Goal: Information Seeking & Learning: Learn about a topic

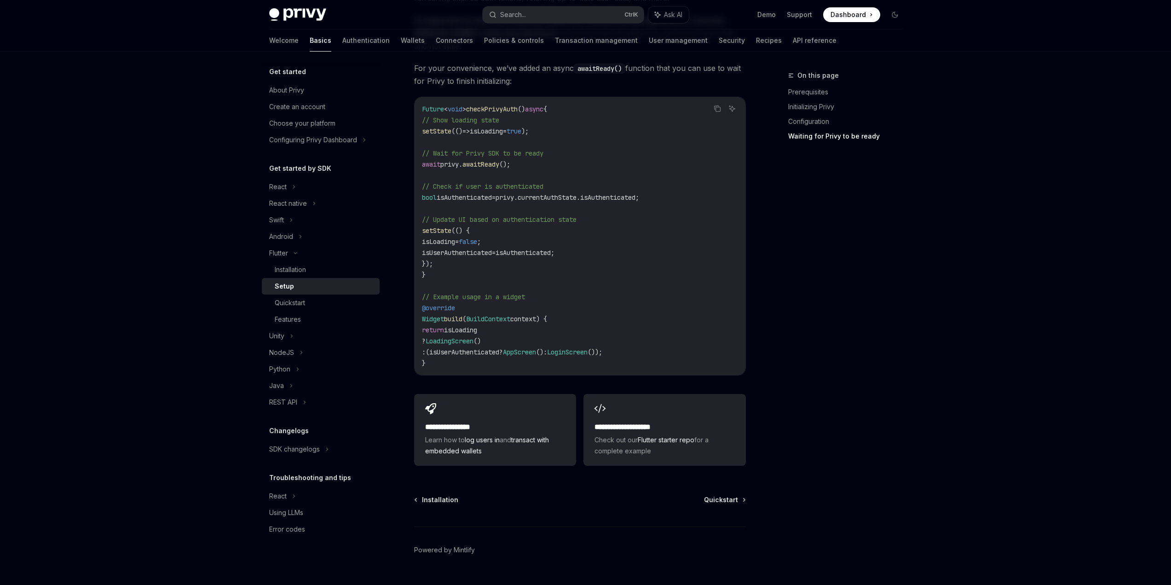
scroll to position [838, 0]
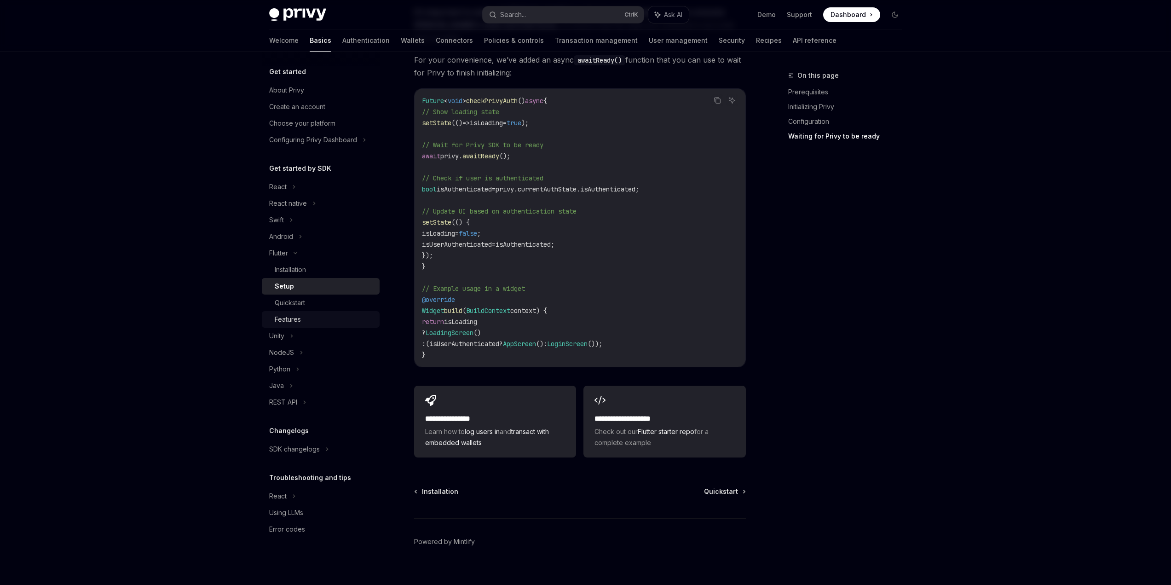
click at [294, 314] on div "Features" at bounding box center [288, 319] width 26 height 11
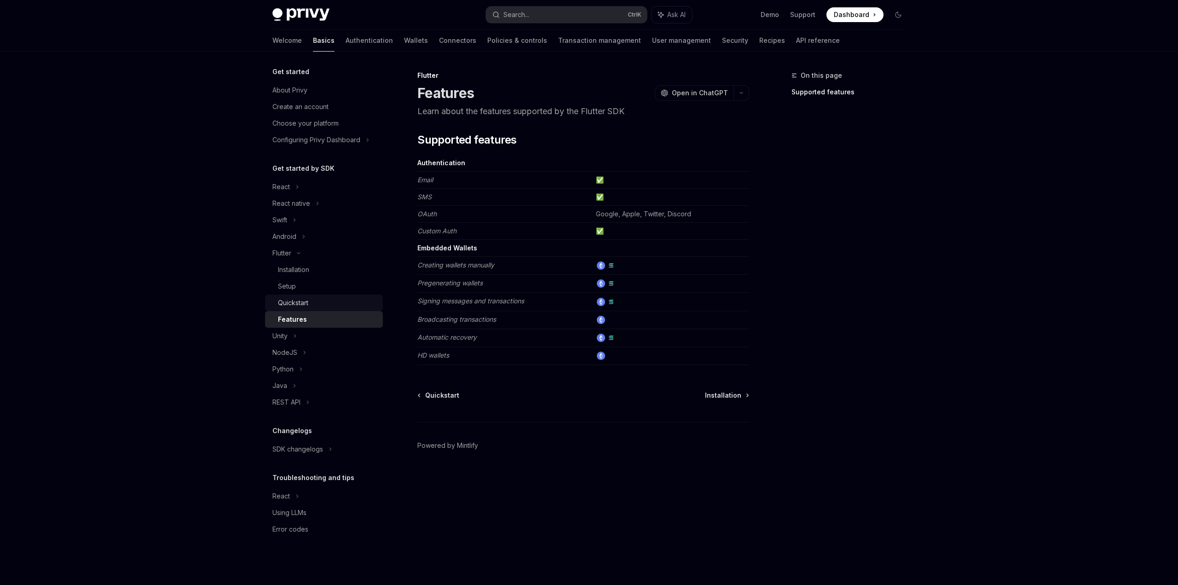
click at [296, 304] on div "Quickstart" at bounding box center [293, 302] width 30 height 11
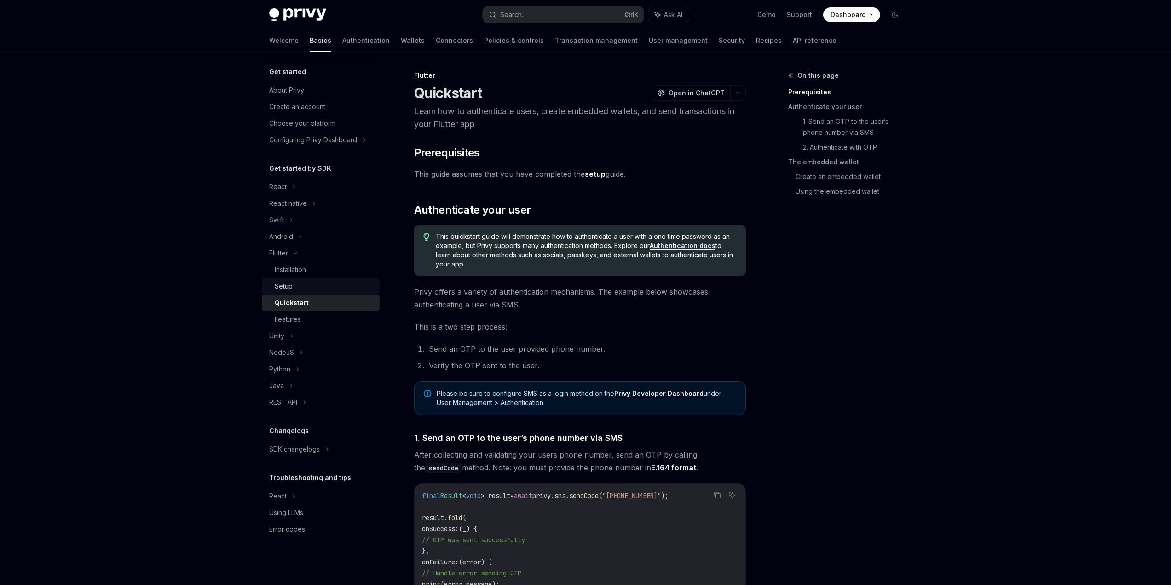
click at [298, 289] on div "Setup" at bounding box center [324, 286] width 99 height 11
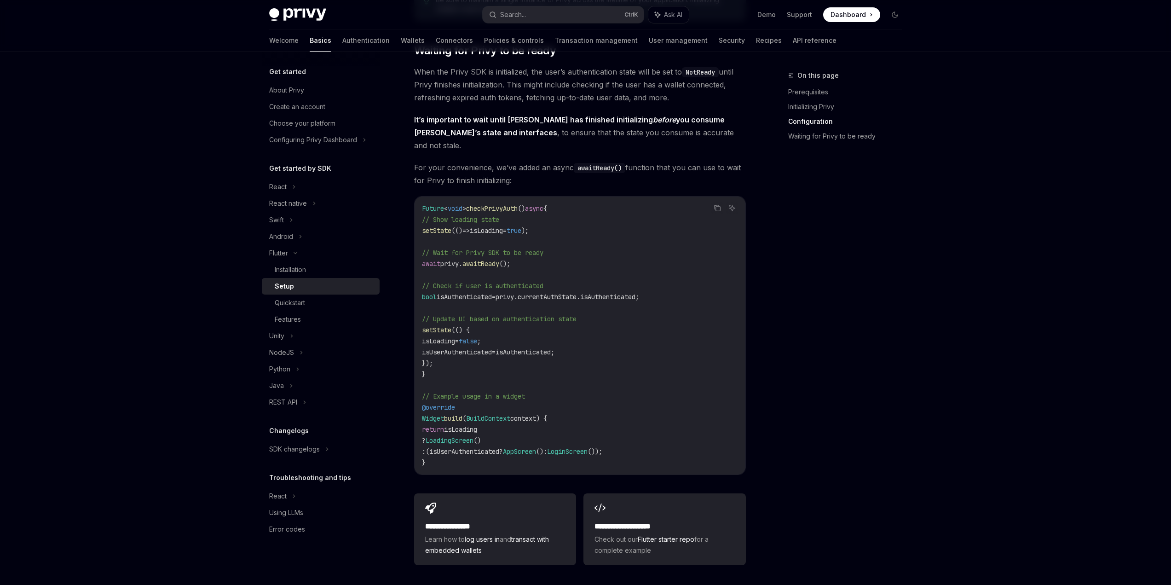
scroll to position [838, 0]
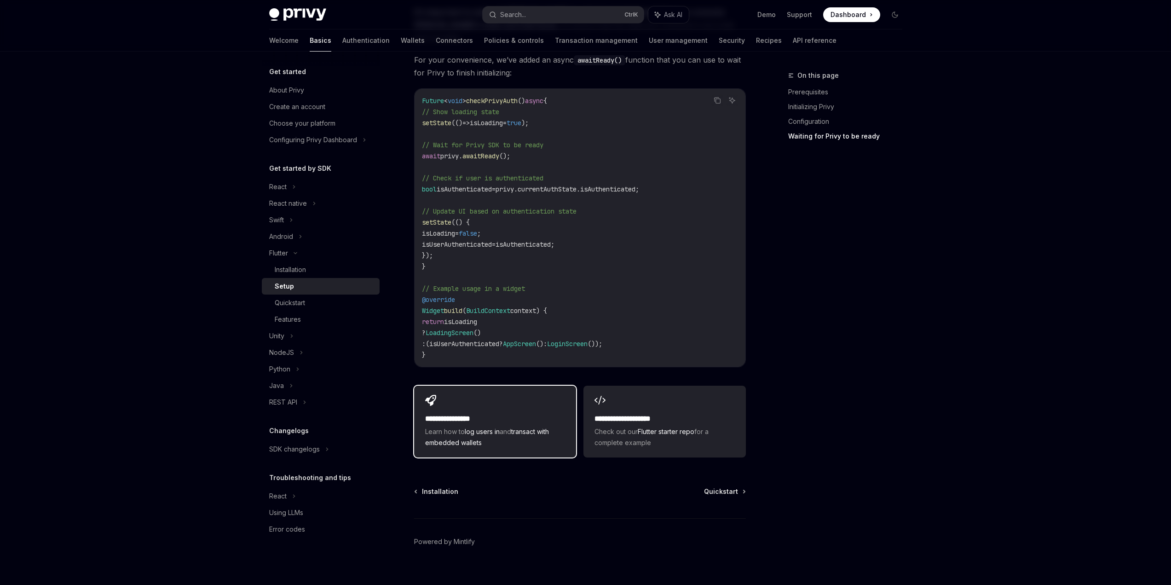
click at [471, 395] on div "**********" at bounding box center [495, 422] width 162 height 72
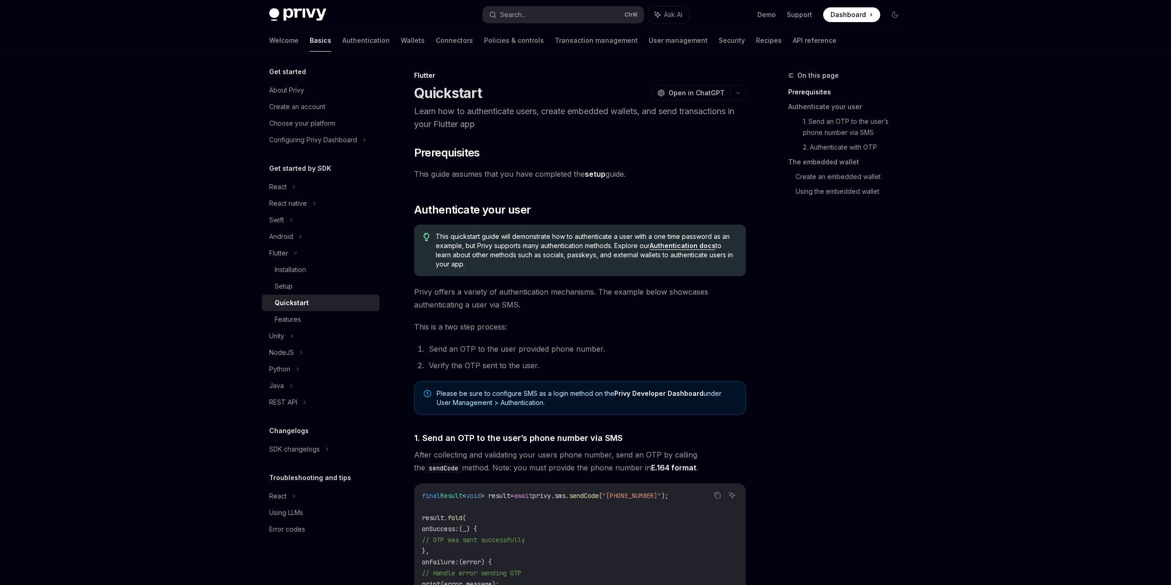
drag, startPoint x: 670, startPoint y: 242, endPoint x: 678, endPoint y: 241, distance: 8.0
click at [653, 253] on span "This quickstart guide will demonstrate how to authenticate a user with a one ti…" at bounding box center [586, 250] width 300 height 37
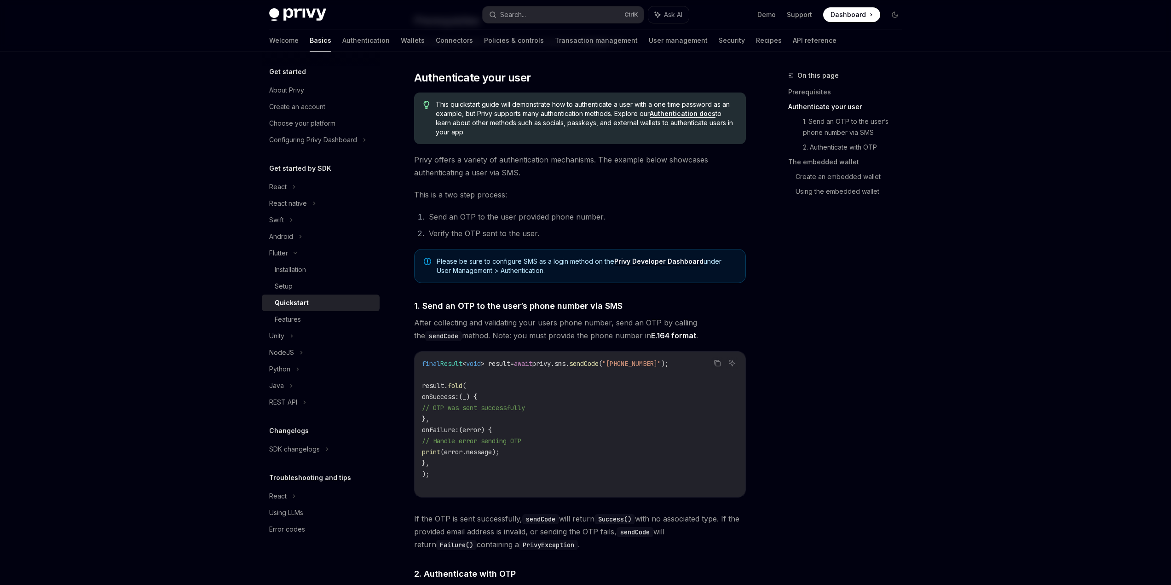
scroll to position [184, 0]
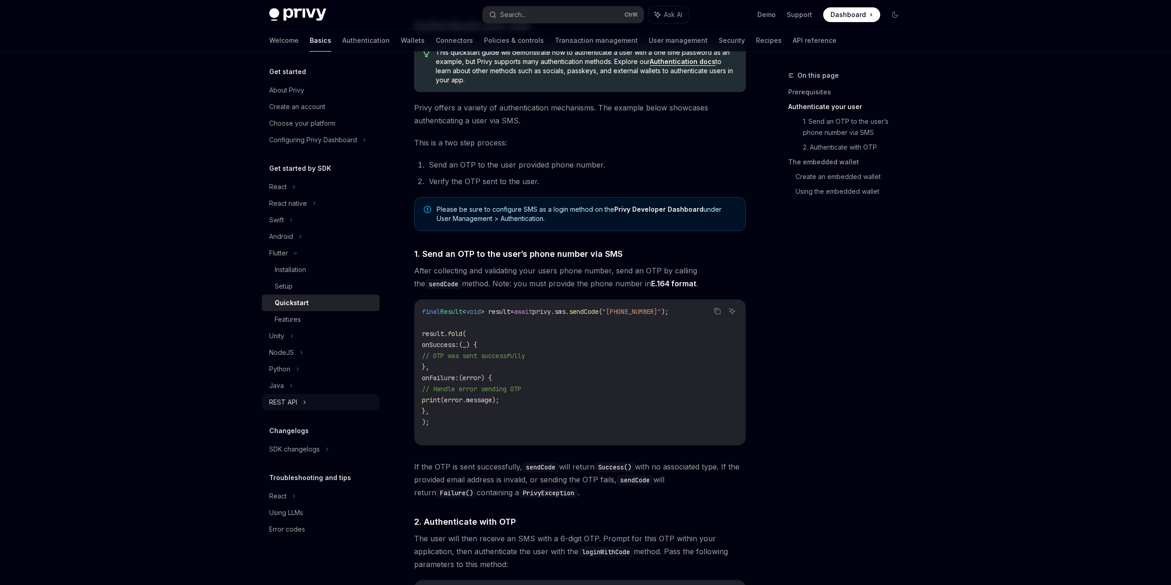
click at [320, 398] on div "REST API" at bounding box center [321, 402] width 118 height 17
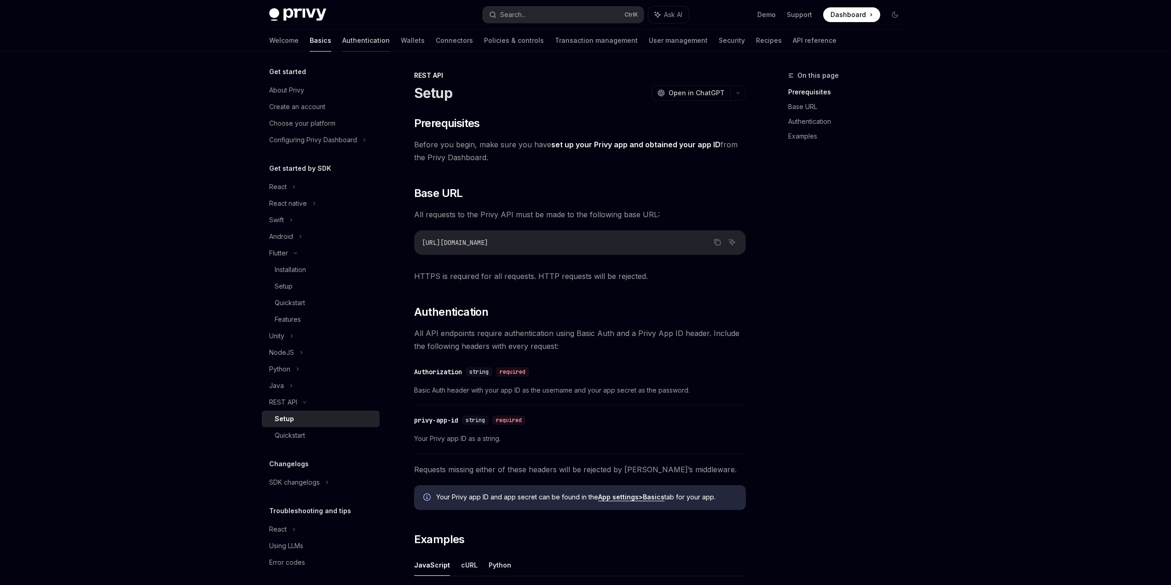
click at [342, 43] on link "Authentication" at bounding box center [365, 40] width 47 height 22
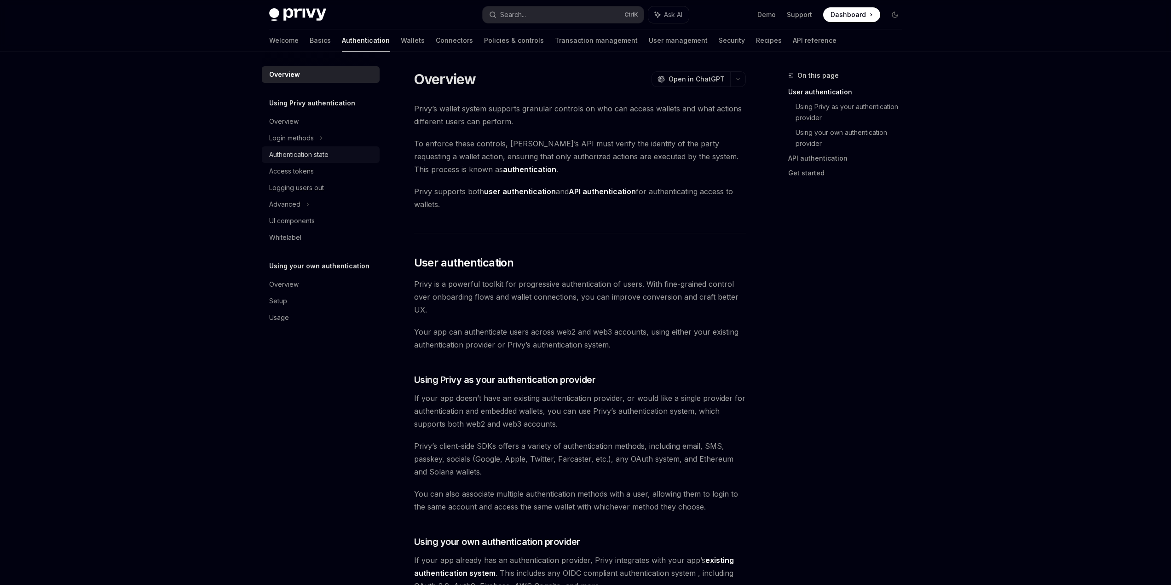
click at [332, 153] on div "Authentication state" at bounding box center [321, 154] width 105 height 11
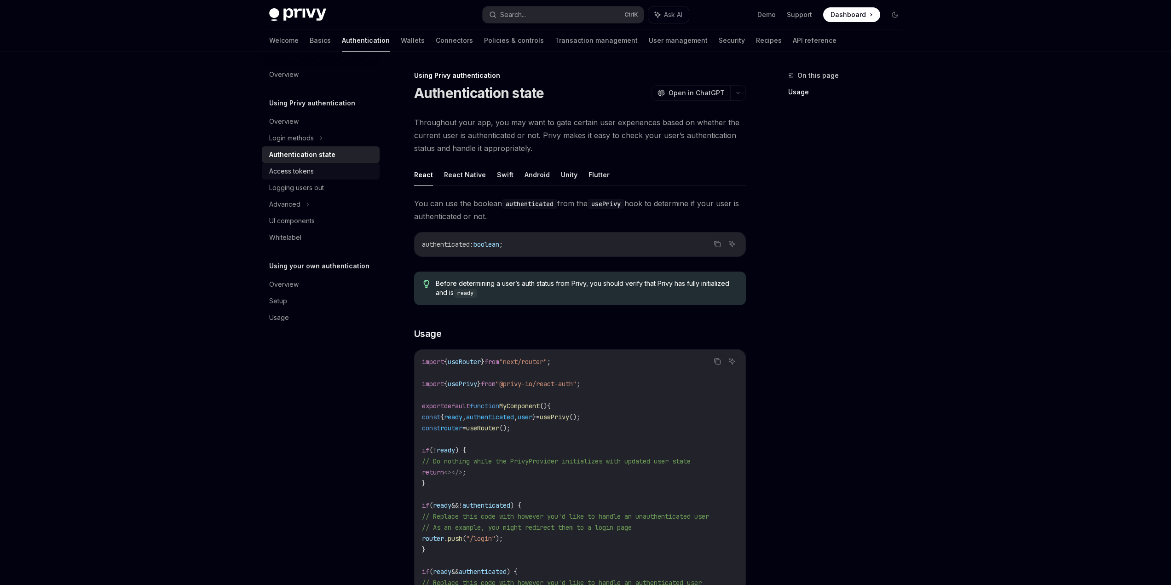
click at [328, 168] on div "Access tokens" at bounding box center [321, 171] width 105 height 11
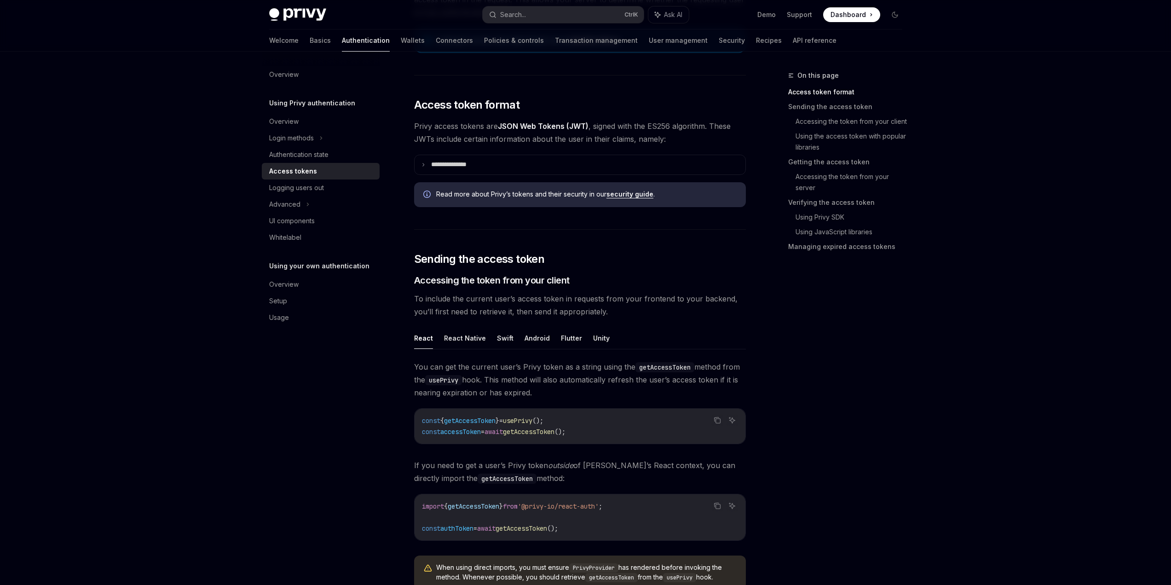
scroll to position [184, 0]
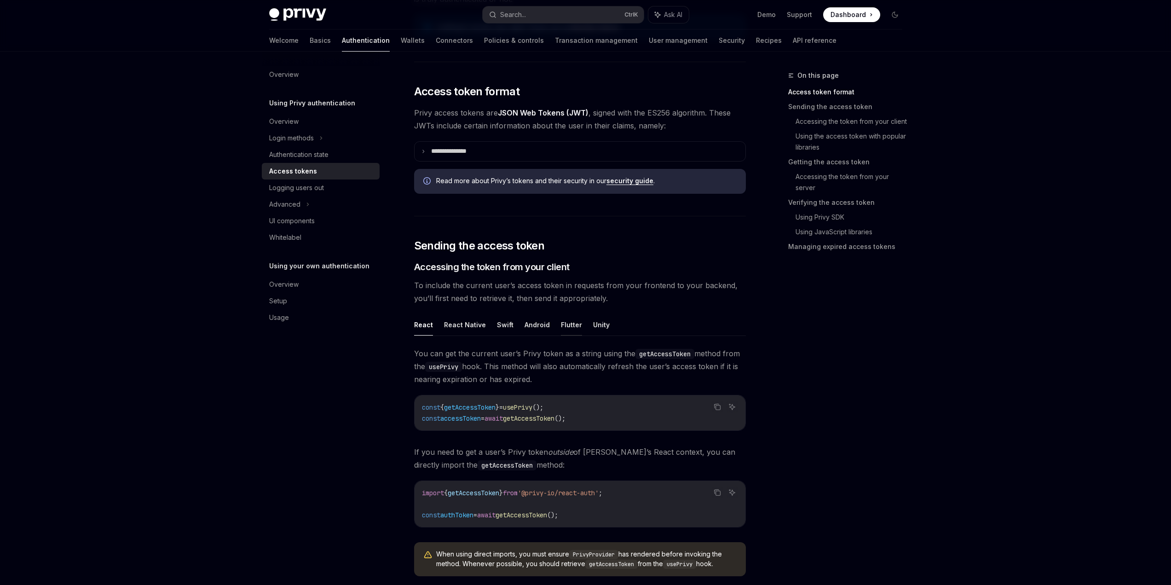
click at [564, 320] on button "Flutter" at bounding box center [571, 325] width 21 height 22
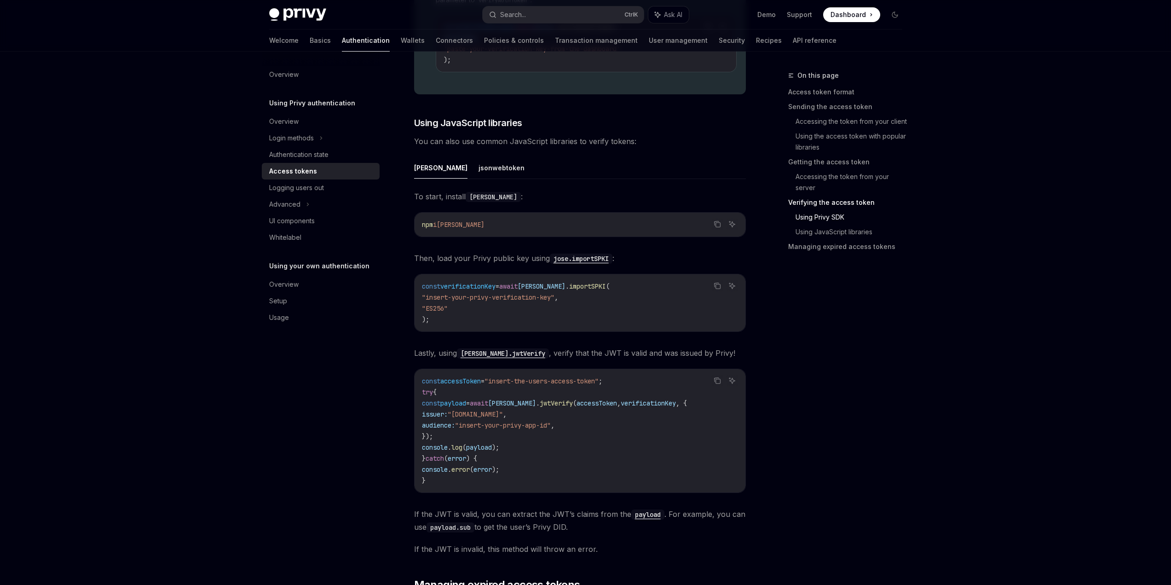
scroll to position [2229, 0]
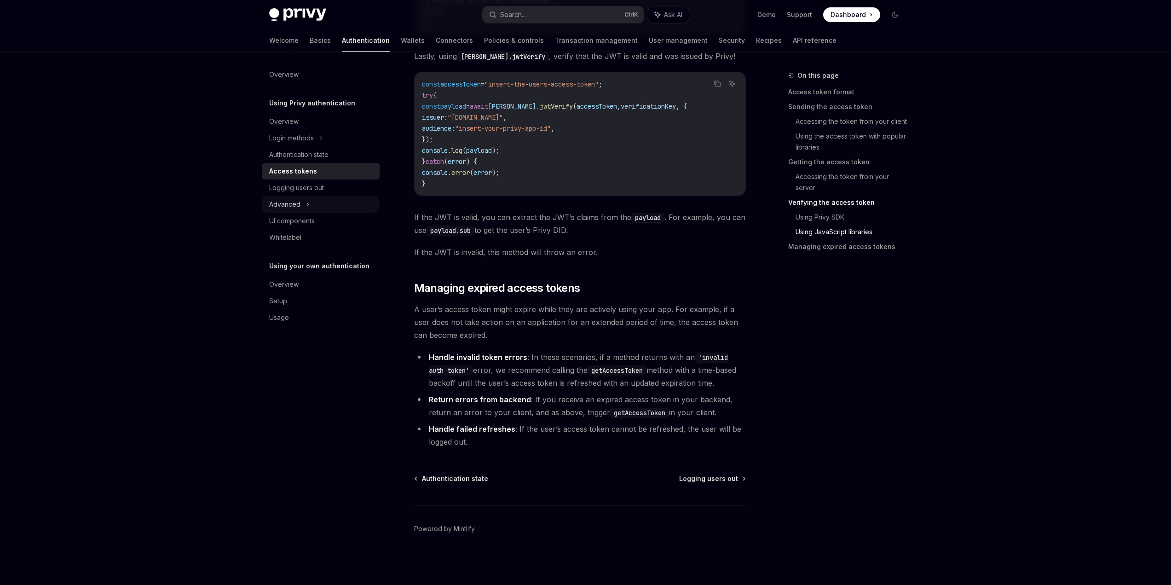
click at [308, 203] on icon at bounding box center [308, 204] width 4 height 11
click at [312, 271] on div "UI components" at bounding box center [292, 270] width 46 height 11
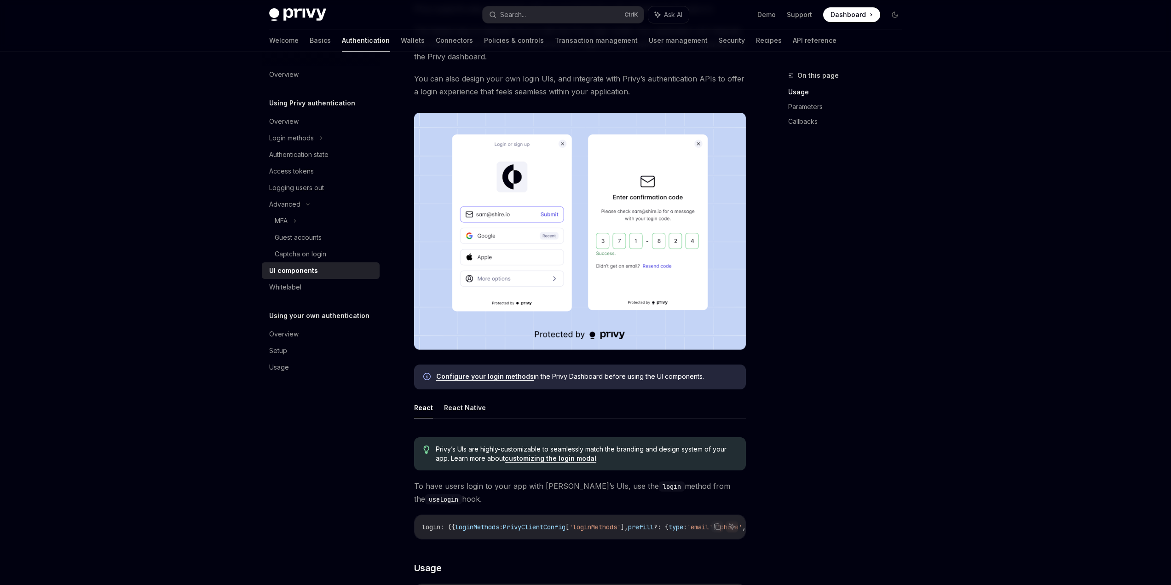
scroll to position [276, 0]
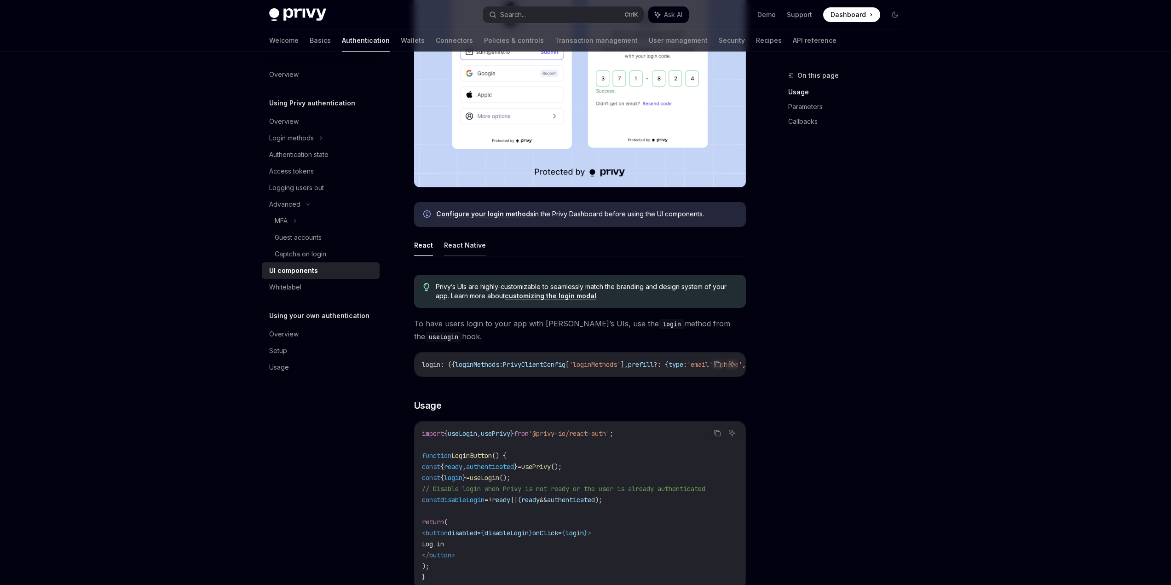
click at [447, 245] on button "React Native" at bounding box center [465, 245] width 42 height 22
type textarea "*"
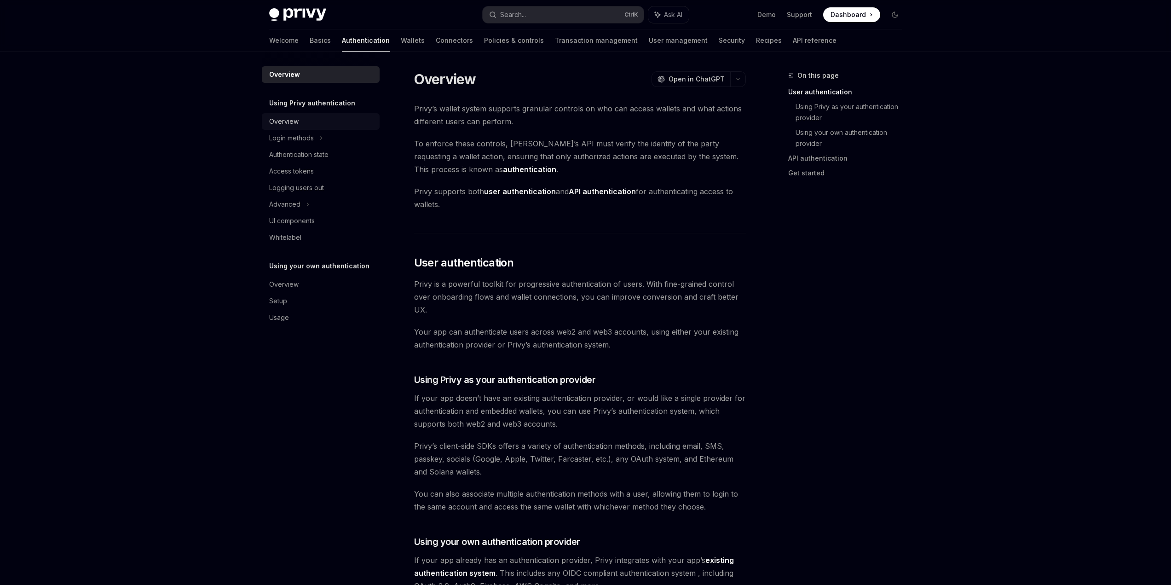
click at [299, 125] on div "Overview" at bounding box center [321, 121] width 105 height 11
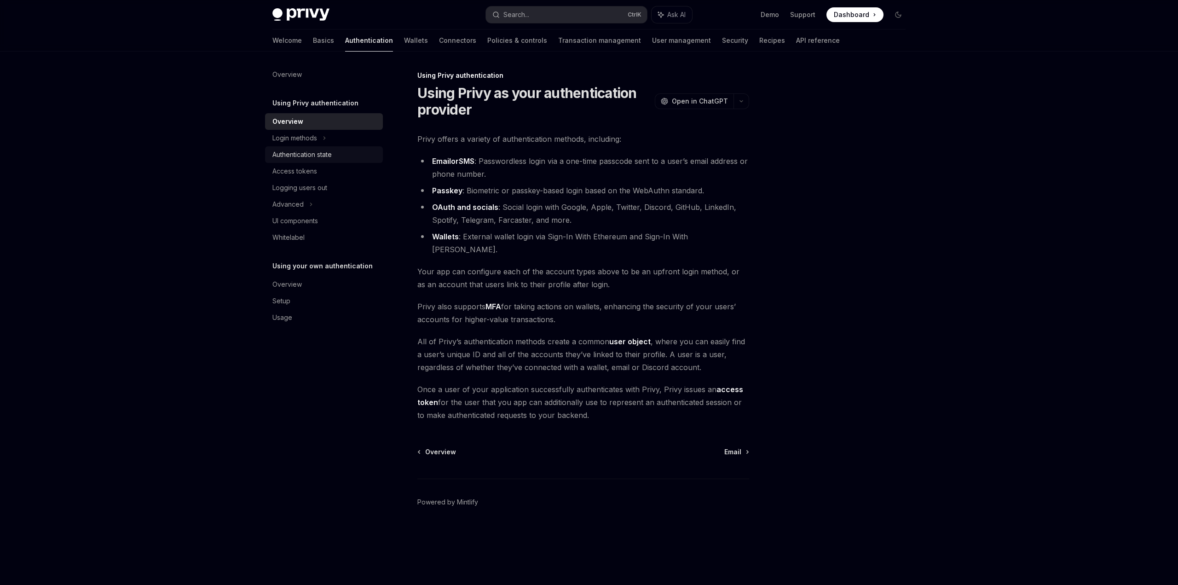
click at [343, 160] on div "Authentication state" at bounding box center [324, 154] width 105 height 11
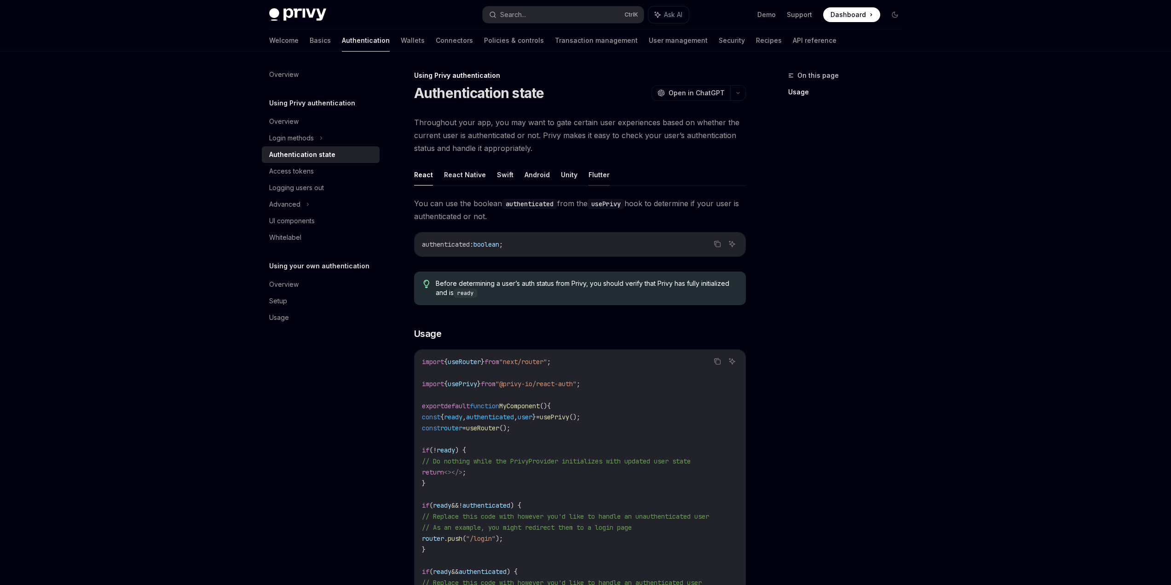
click at [598, 173] on button "Flutter" at bounding box center [598, 175] width 21 height 22
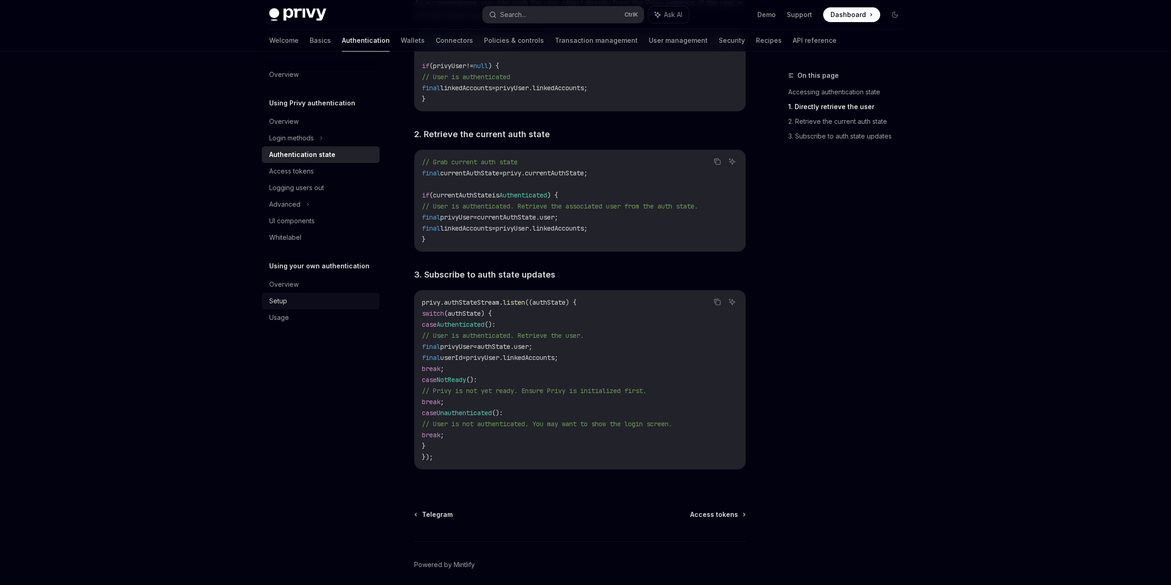
scroll to position [743, 0]
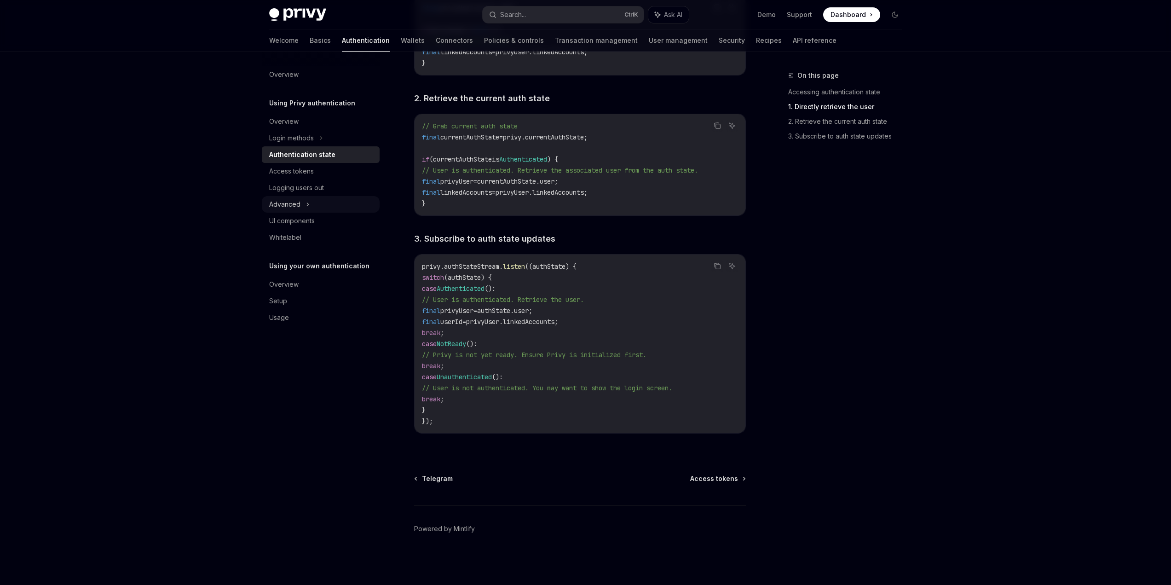
click at [332, 211] on div "Advanced" at bounding box center [321, 204] width 118 height 17
click at [331, 220] on div "MFA" at bounding box center [321, 221] width 118 height 17
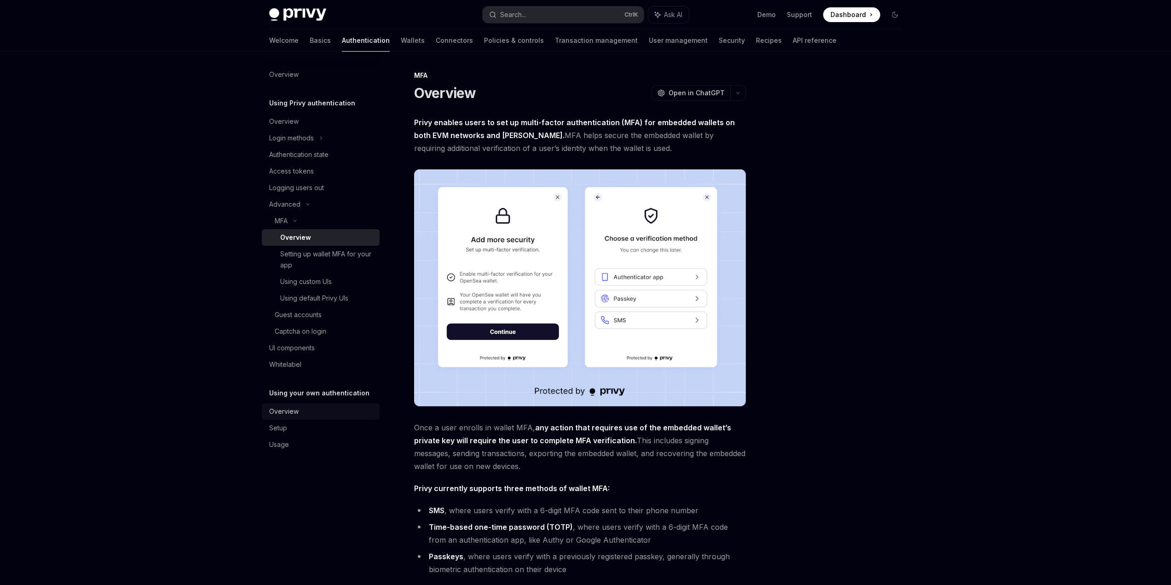
click at [294, 409] on div "Overview" at bounding box center [283, 411] width 29 height 11
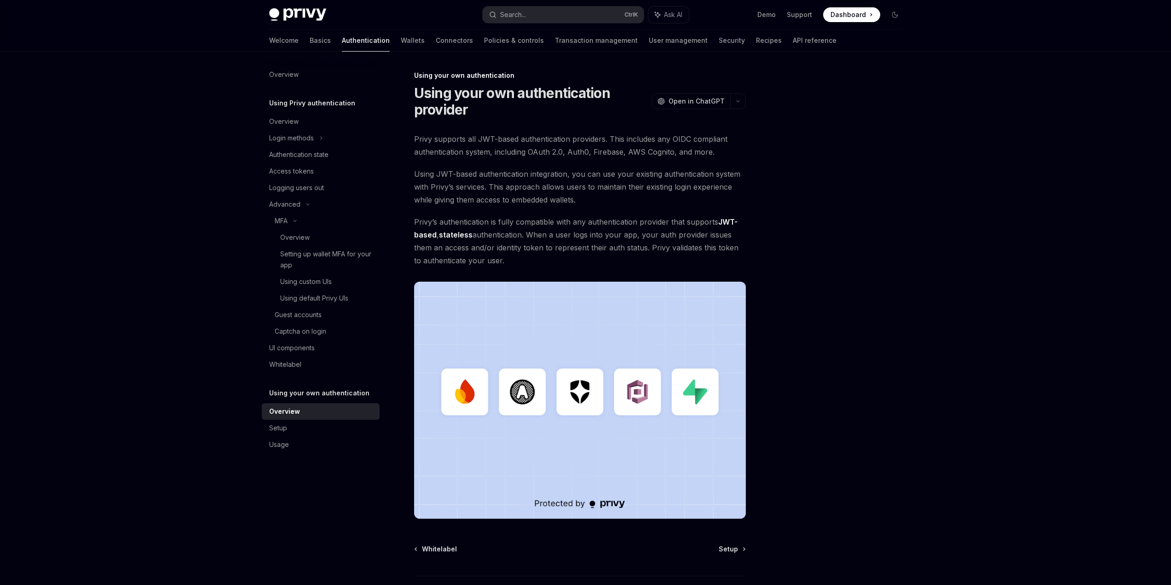
scroll to position [70, 0]
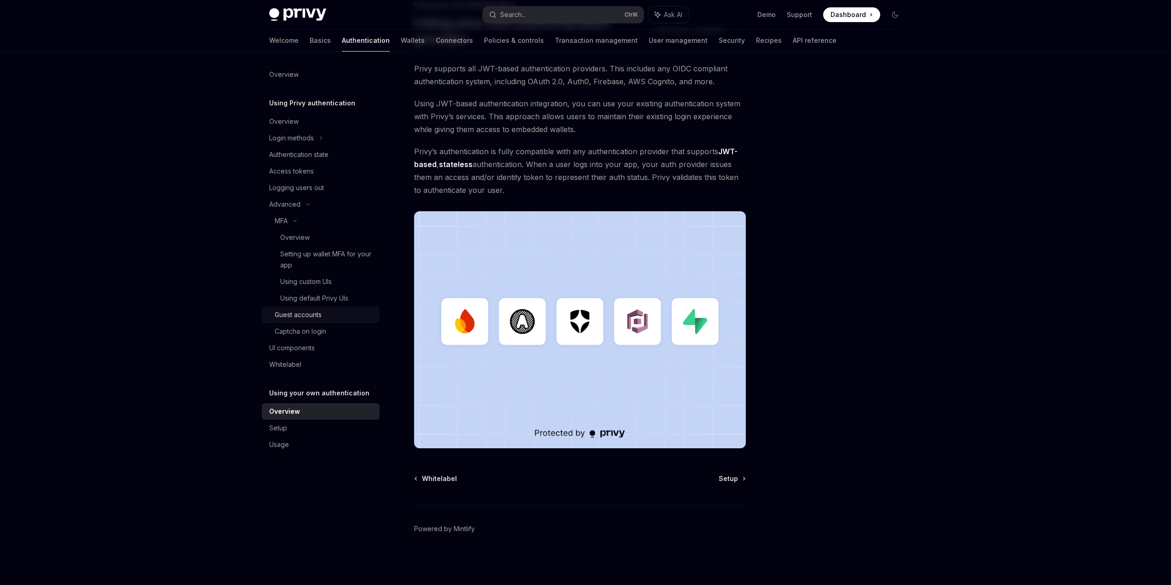
click at [315, 320] on link "Guest accounts" at bounding box center [321, 314] width 118 height 17
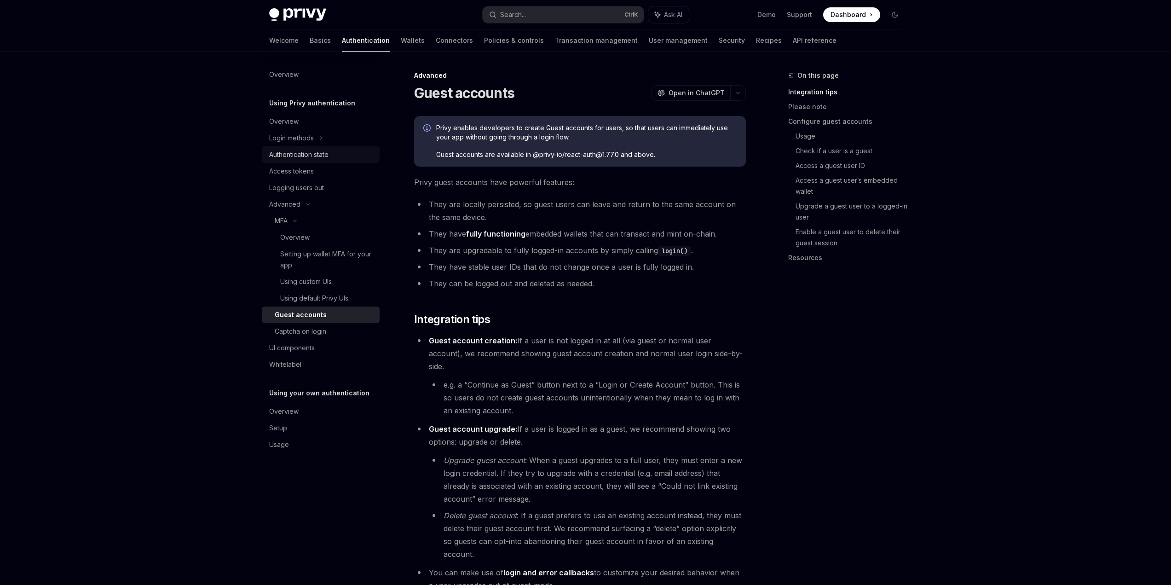
click at [323, 151] on div "Authentication state" at bounding box center [298, 154] width 59 height 11
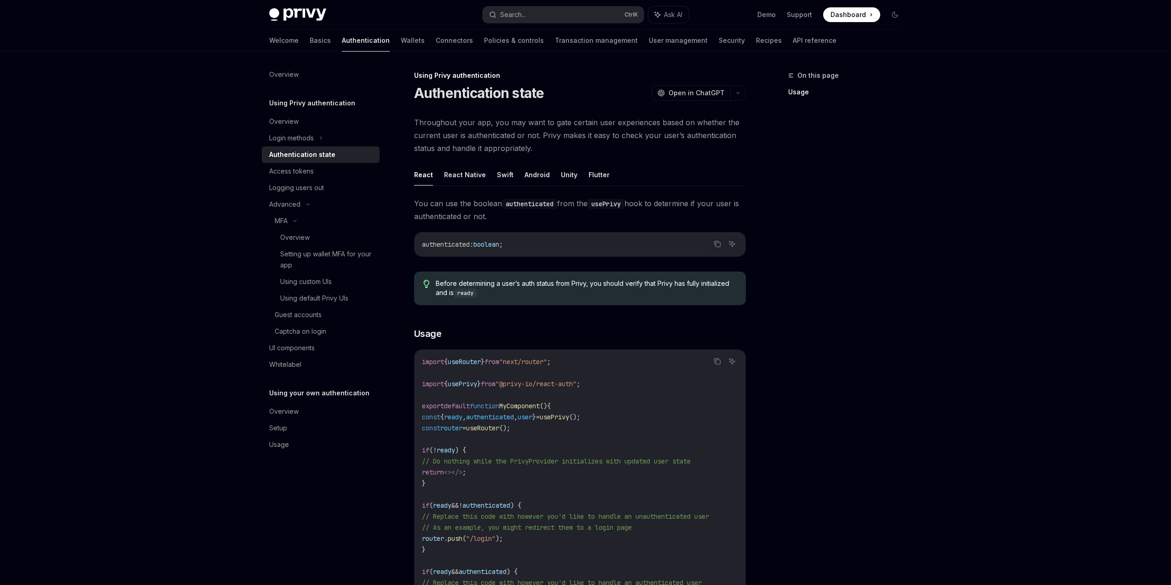
click at [320, 158] on div "Authentication state" at bounding box center [302, 154] width 66 height 11
type textarea "*"
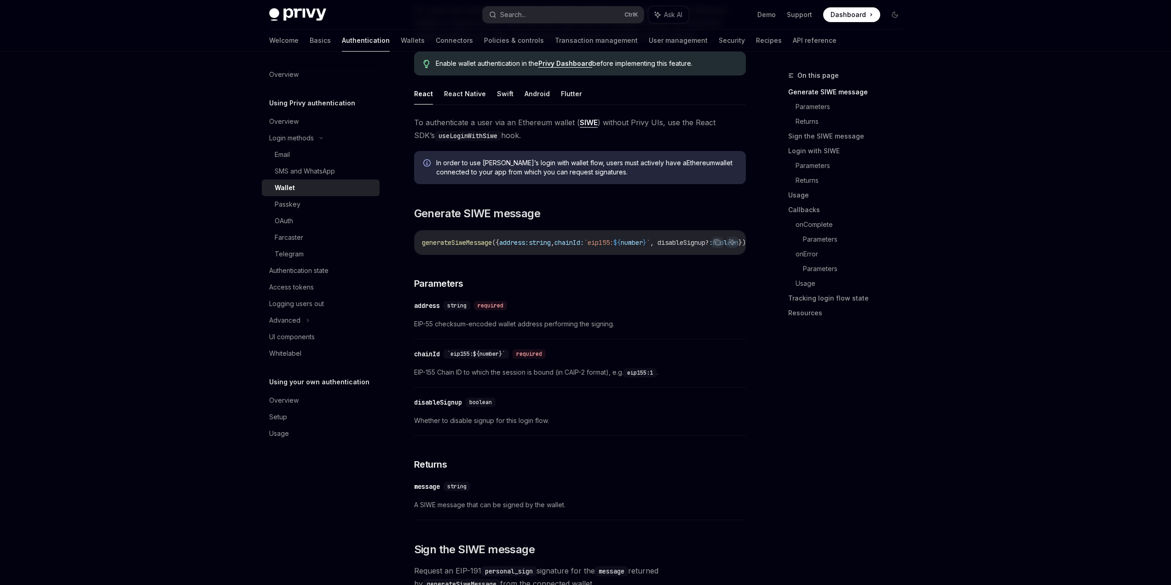
scroll to position [60, 0]
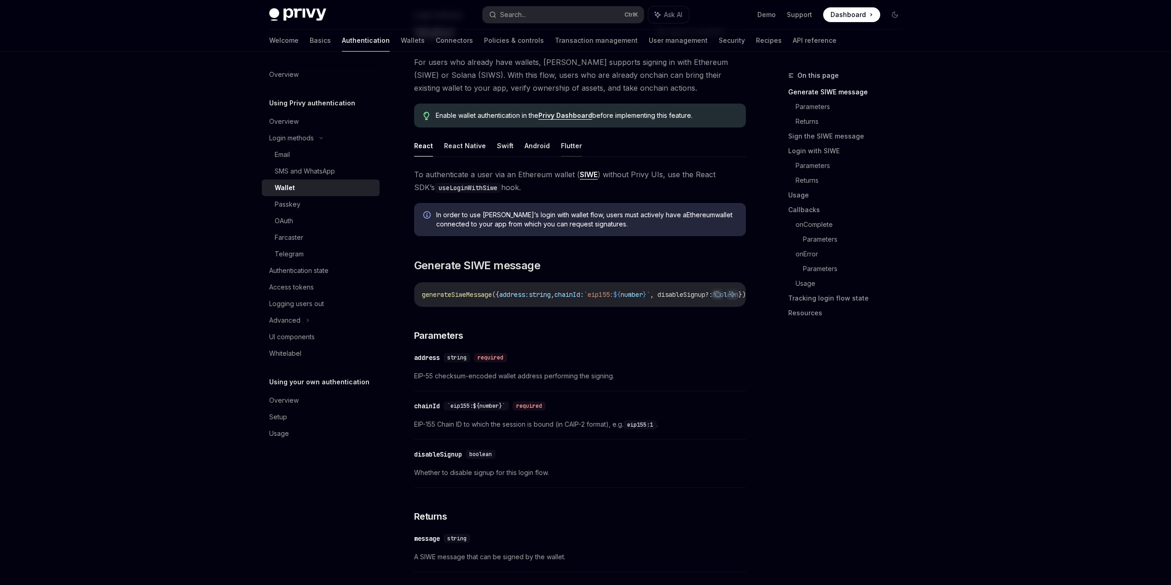
click at [561, 149] on button "Flutter" at bounding box center [571, 146] width 21 height 22
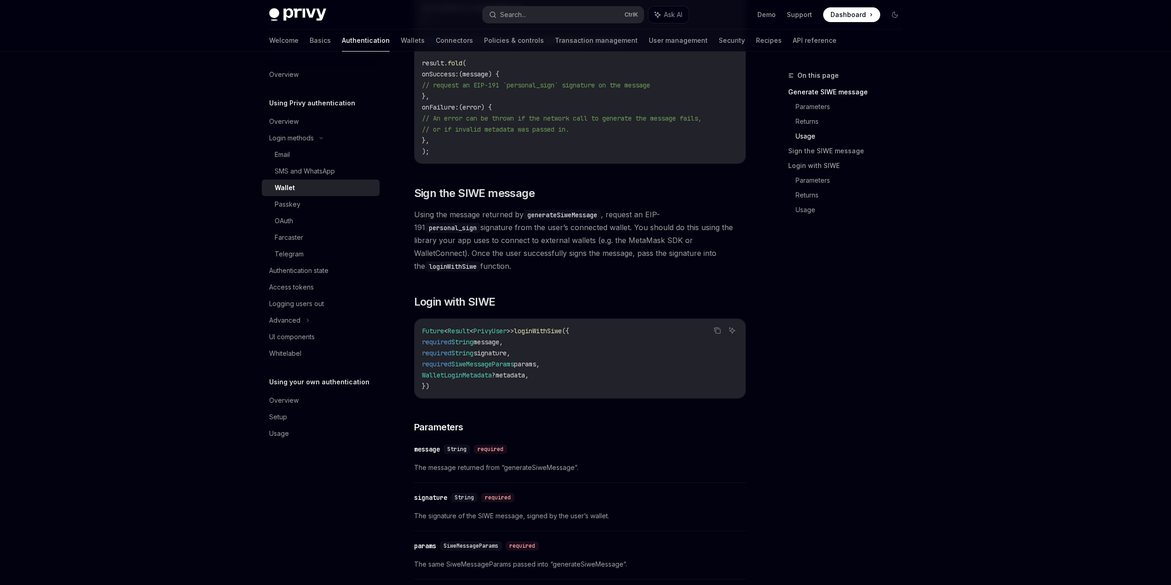
scroll to position [888, 0]
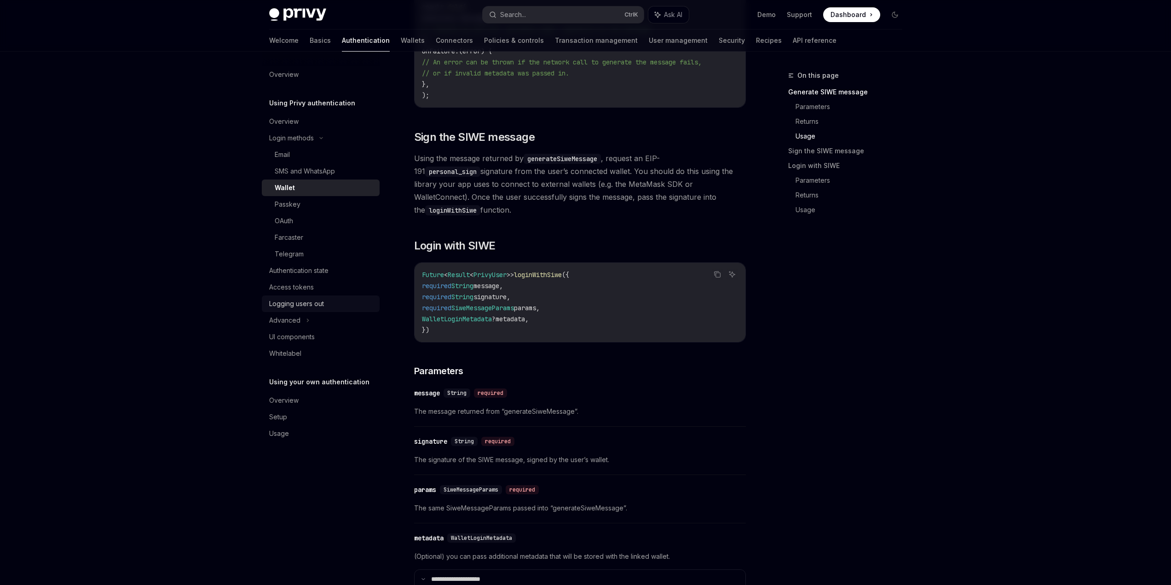
click at [298, 308] on div "Logging users out" at bounding box center [296, 303] width 55 height 11
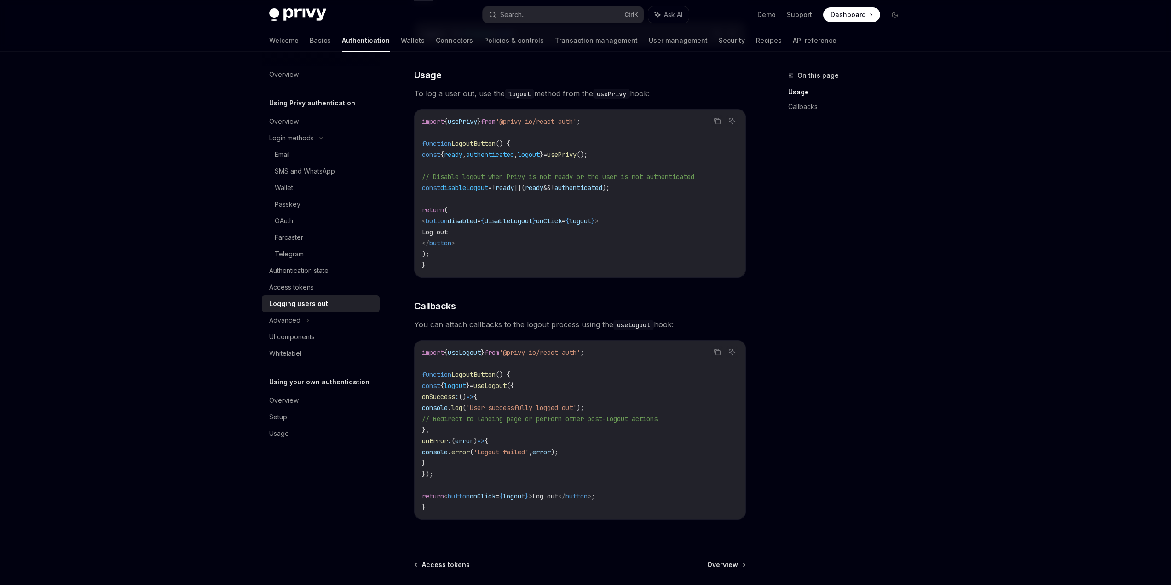
scroll to position [230, 0]
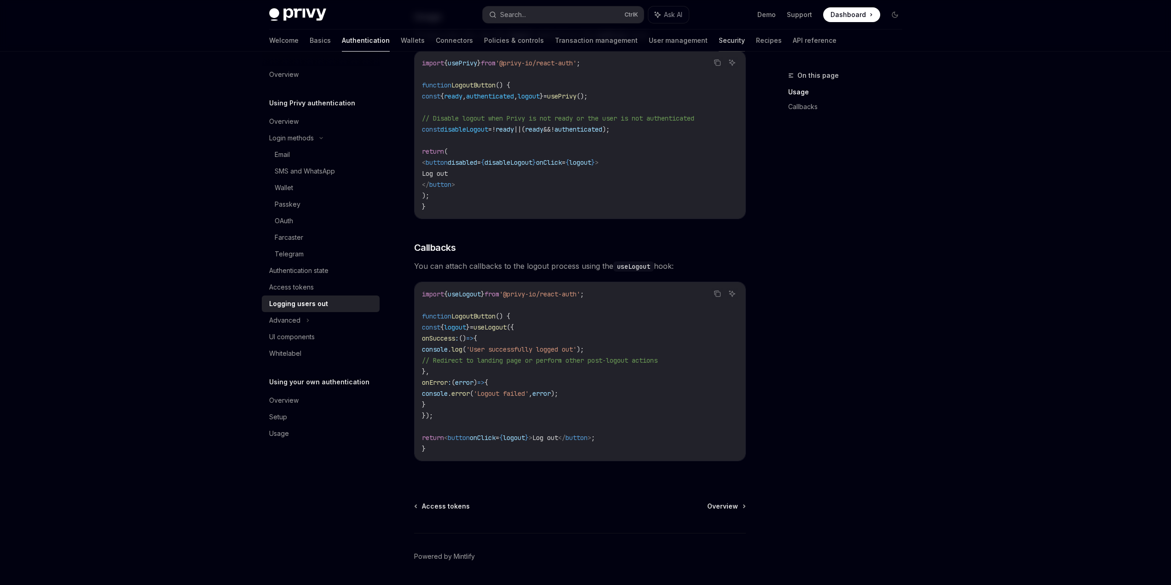
click at [719, 45] on link "Security" at bounding box center [732, 40] width 26 height 22
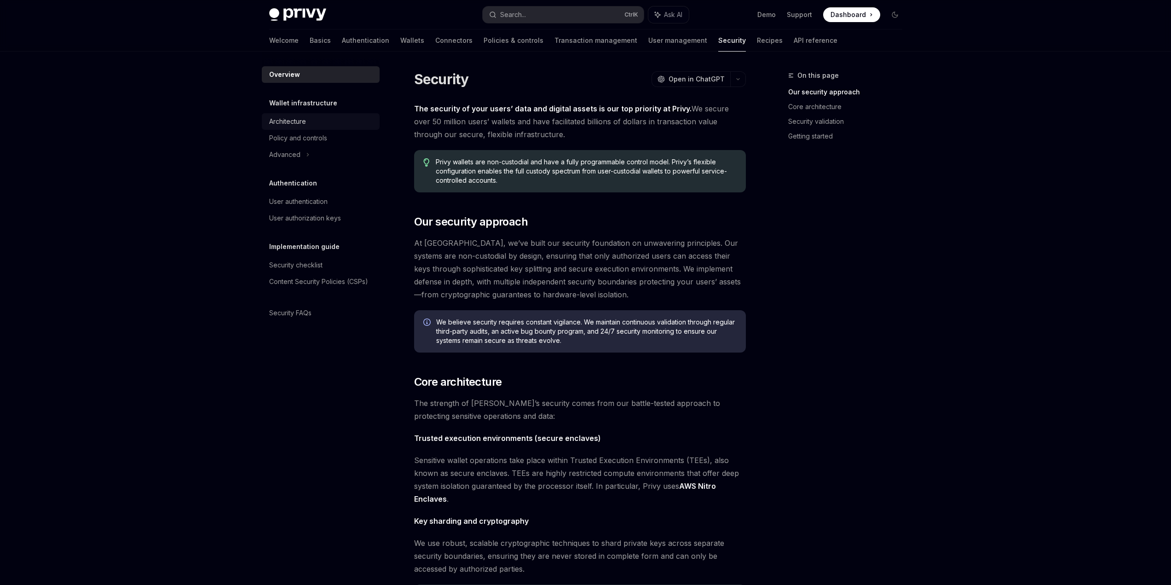
click at [277, 128] on link "Architecture" at bounding box center [321, 121] width 118 height 17
type textarea "*"
